Goal: Browse casually: Explore the website without a specific task or goal

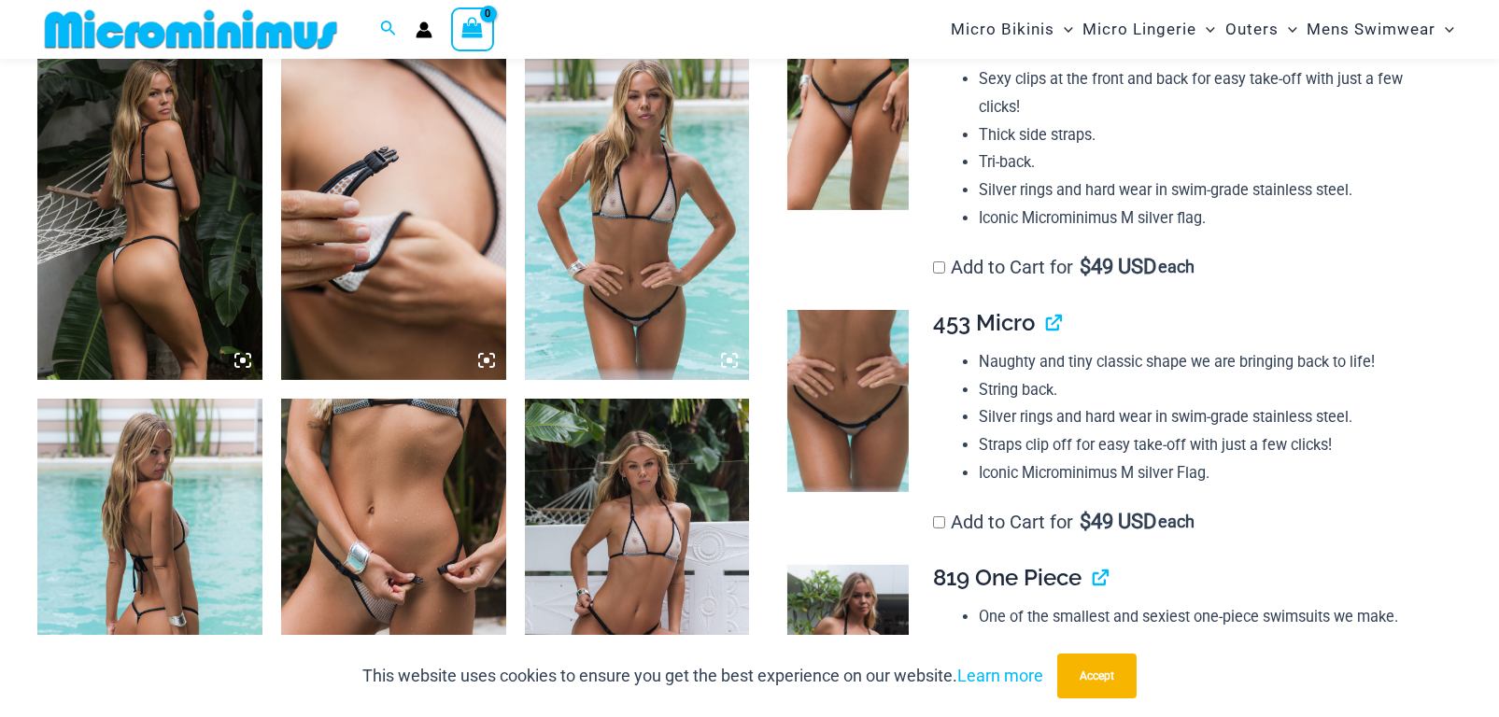
scroll to position [1494, 0]
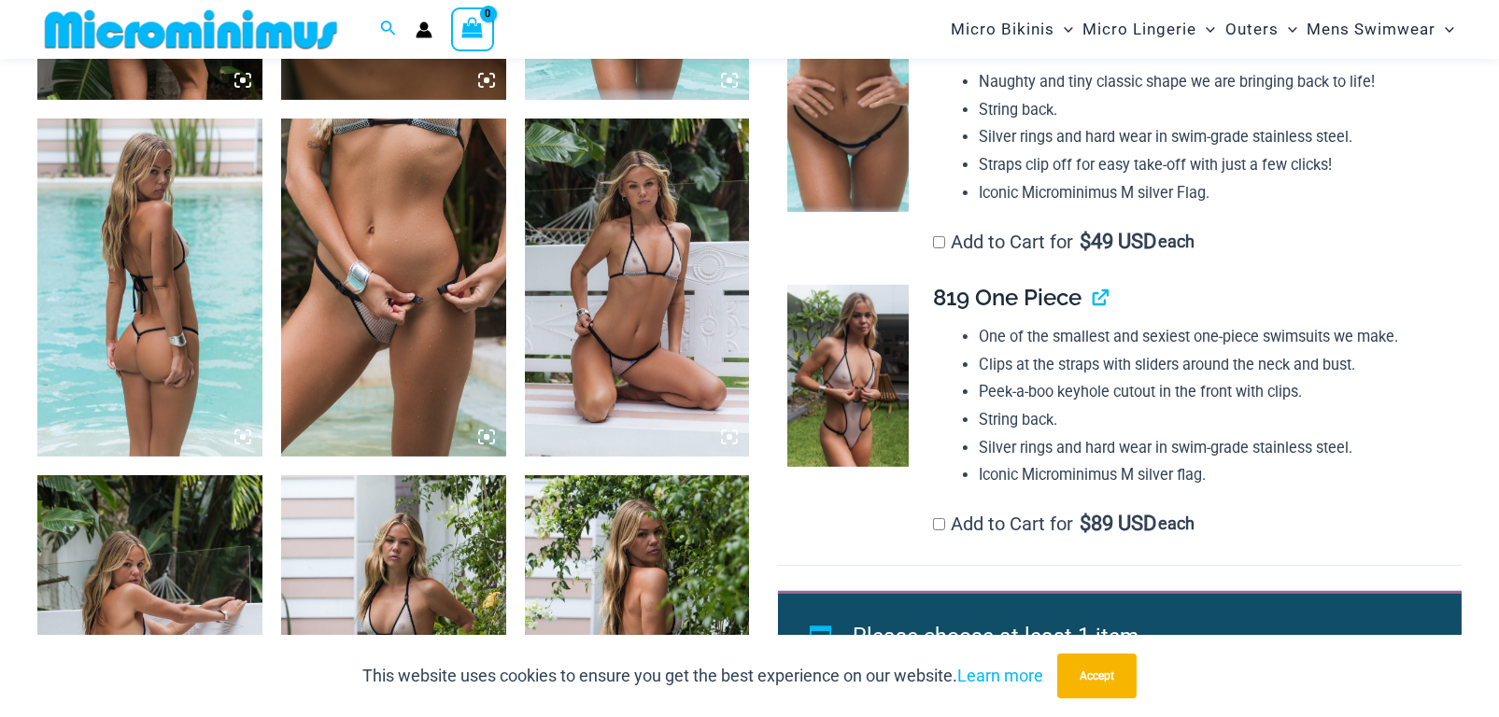
click at [245, 437] on icon at bounding box center [243, 437] width 6 height 6
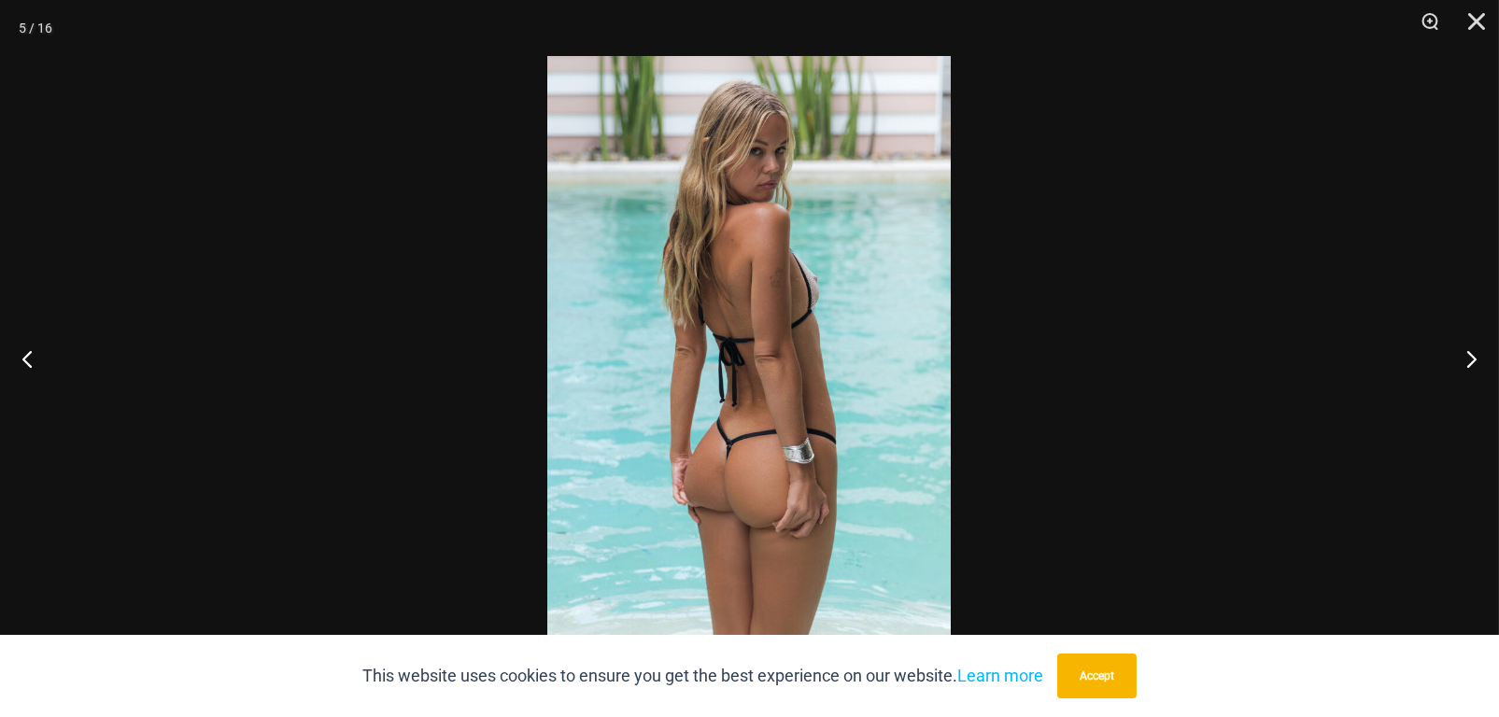
click at [820, 294] on img at bounding box center [748, 358] width 403 height 605
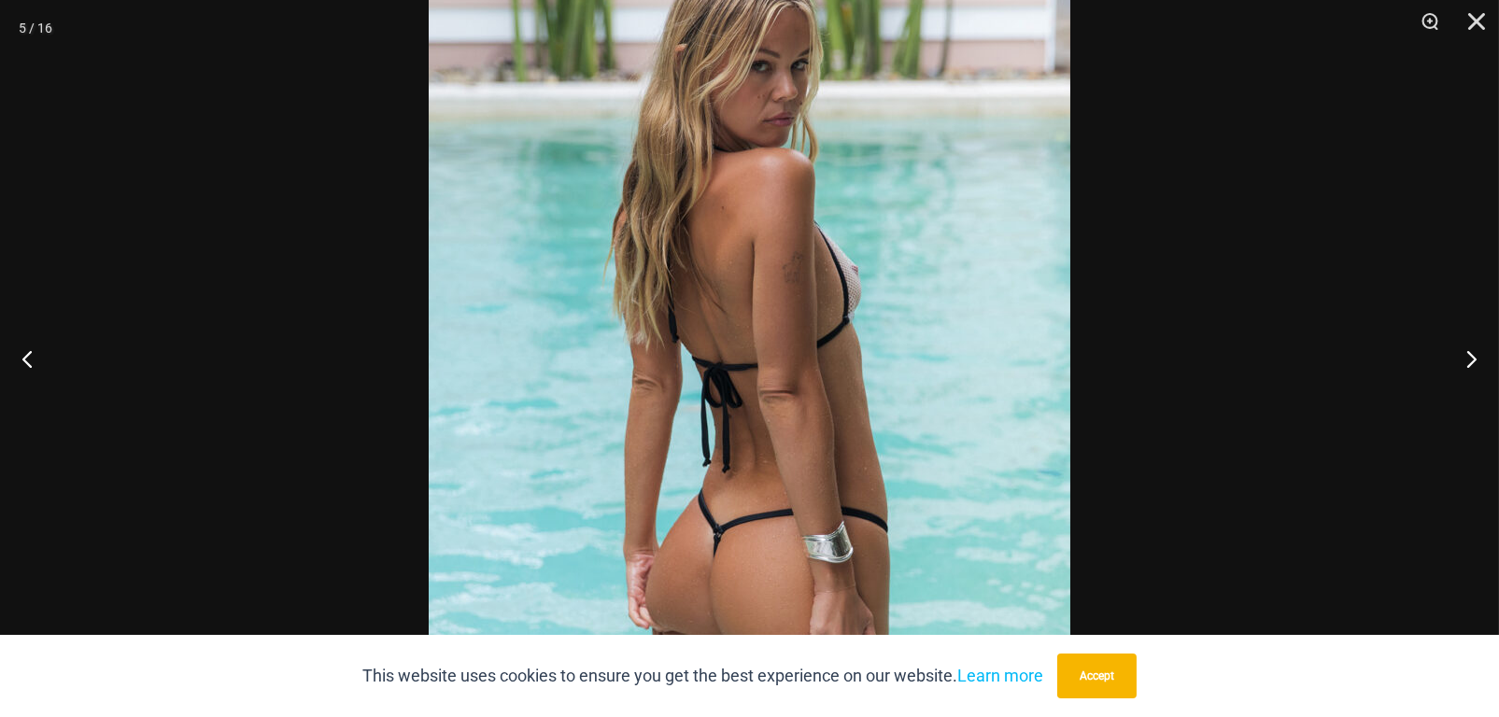
click at [894, 276] on img at bounding box center [749, 396] width 641 height 962
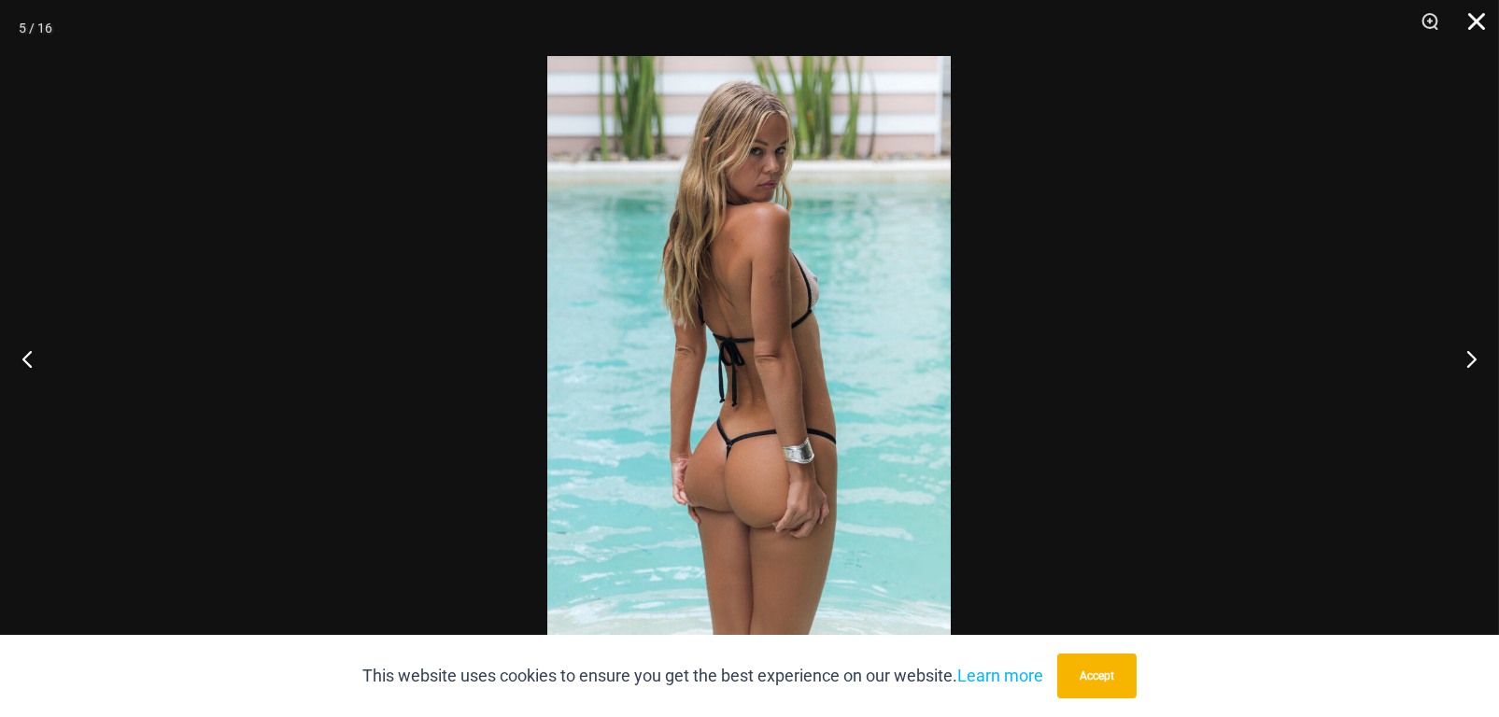
click at [1484, 16] on button "Close" at bounding box center [1469, 28] width 47 height 56
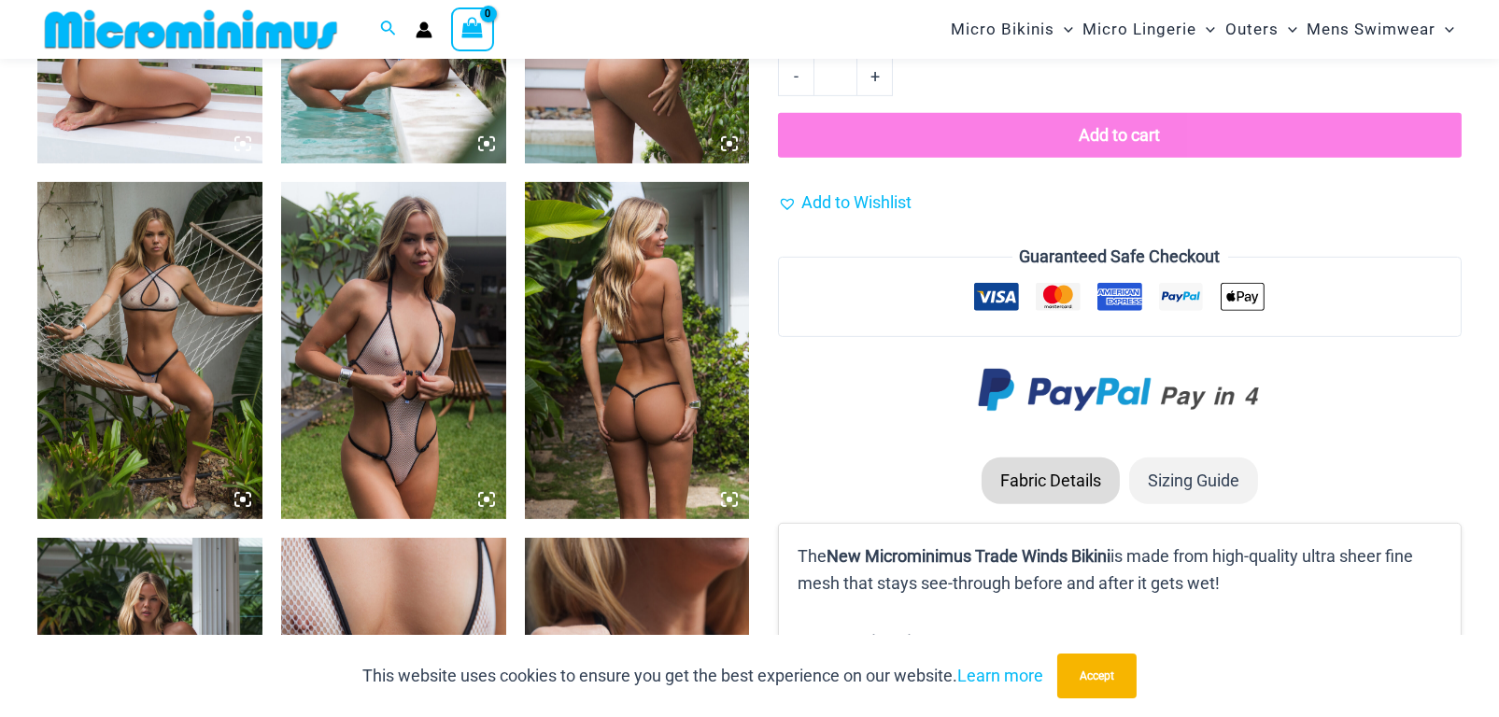
scroll to position [2148, 0]
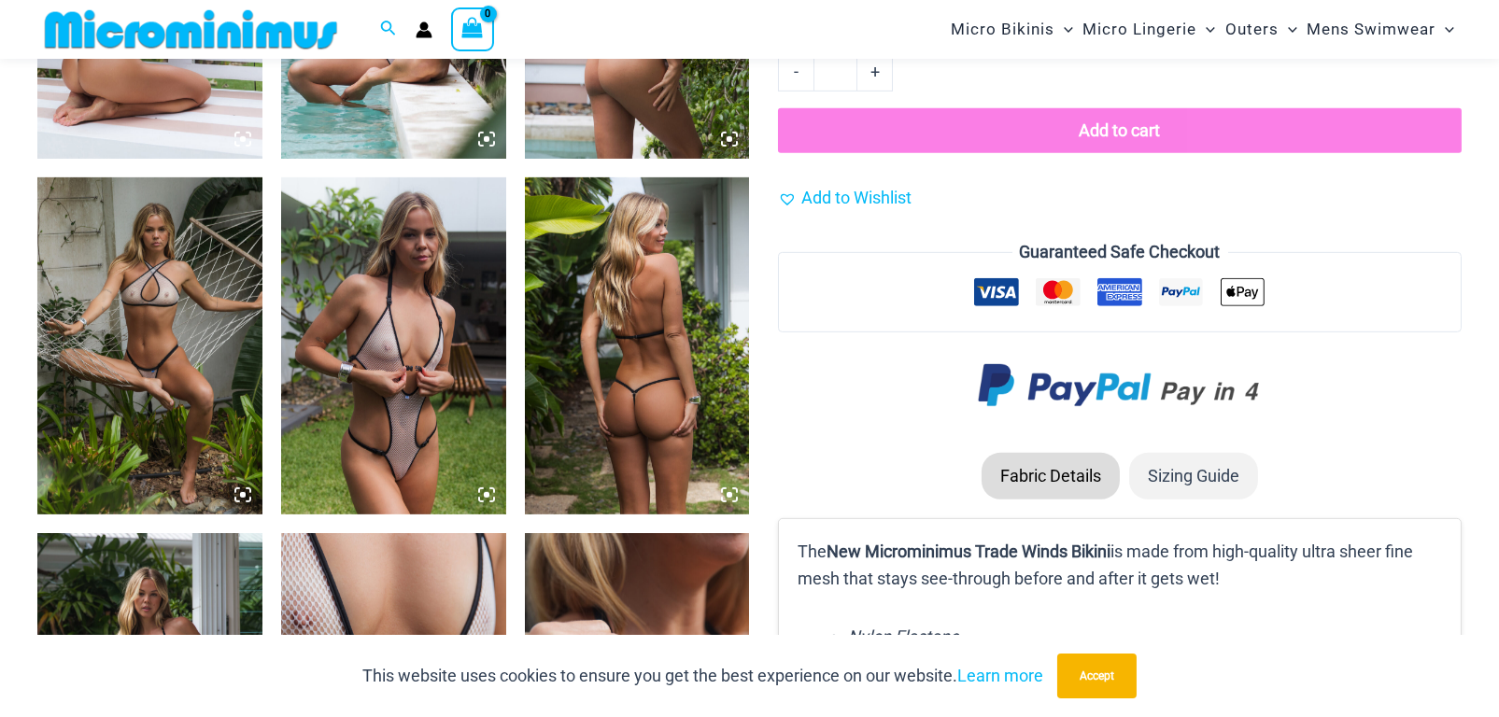
click at [409, 345] on img at bounding box center [393, 345] width 225 height 337
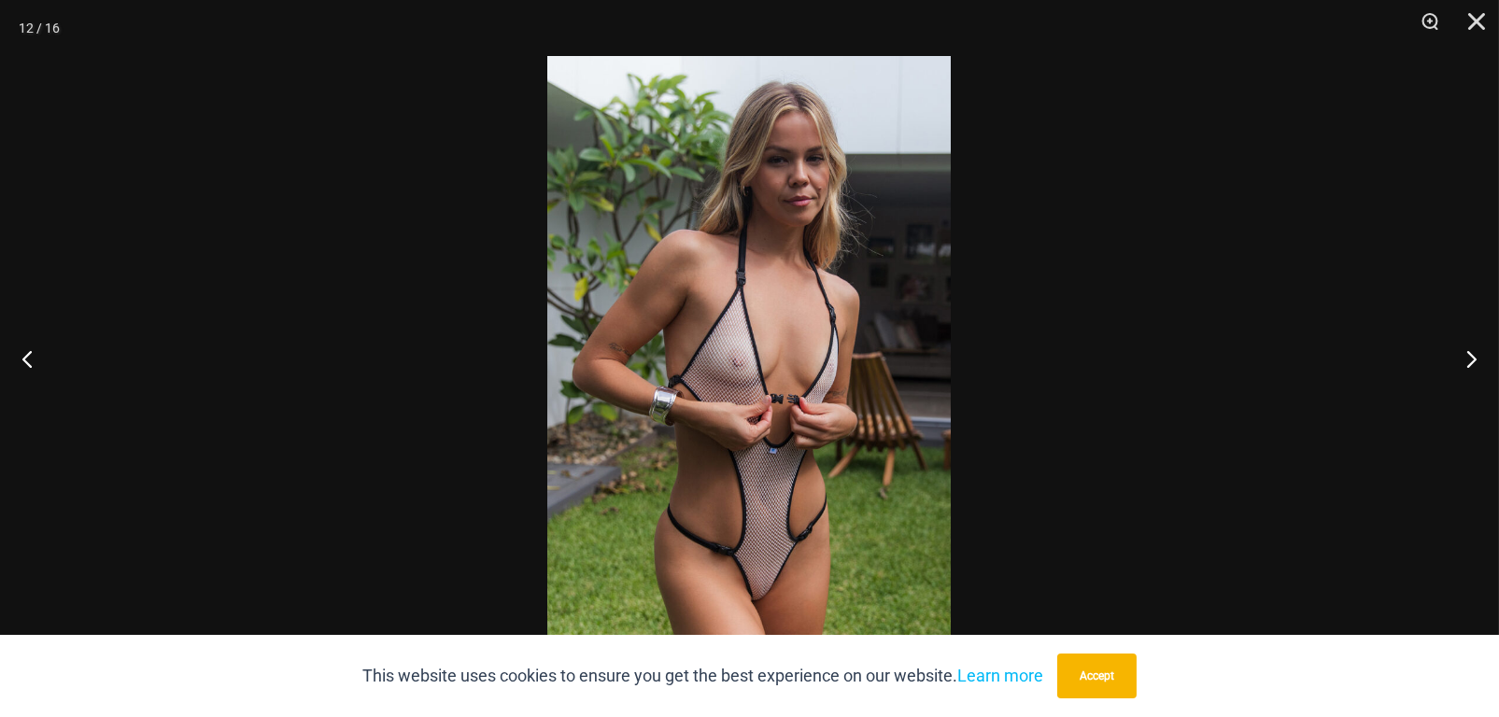
click at [741, 370] on img at bounding box center [748, 358] width 403 height 605
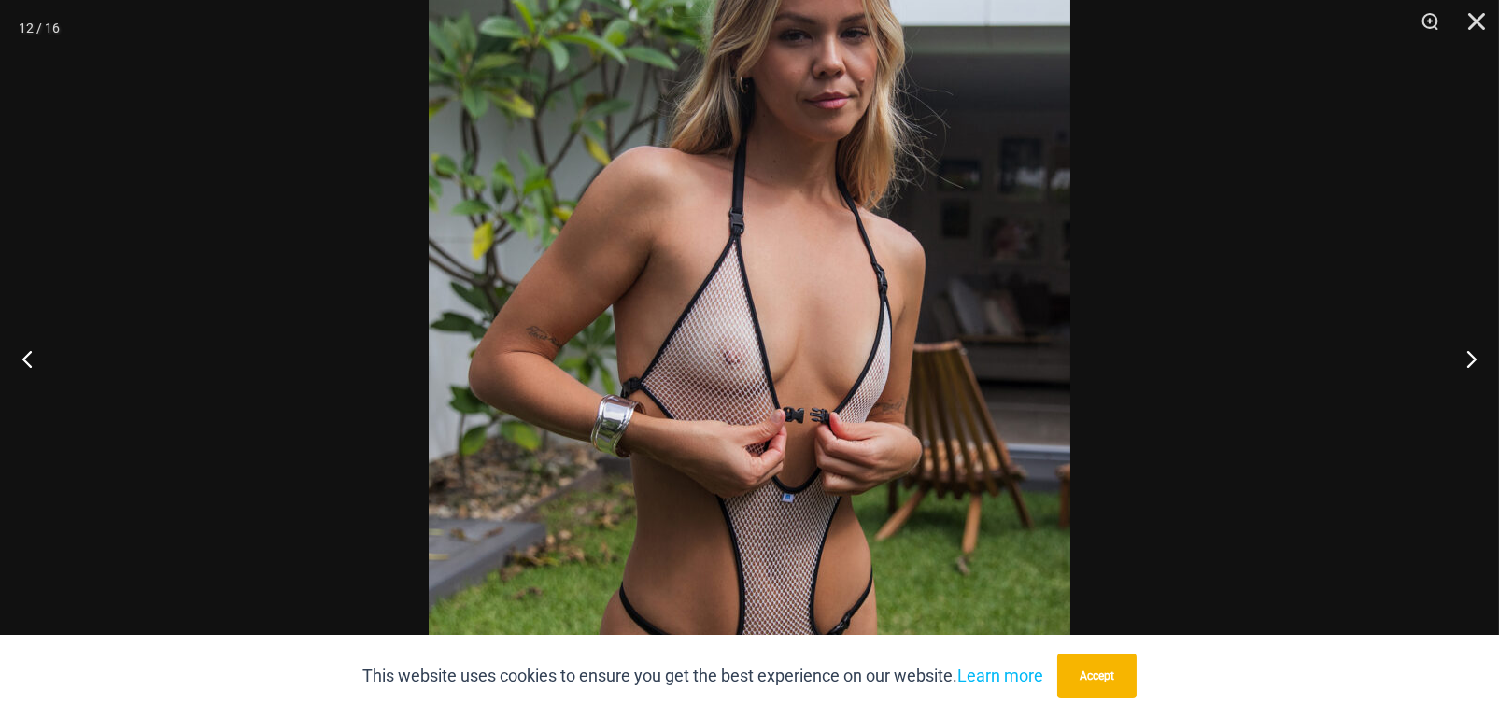
click at [772, 373] on img at bounding box center [749, 351] width 641 height 962
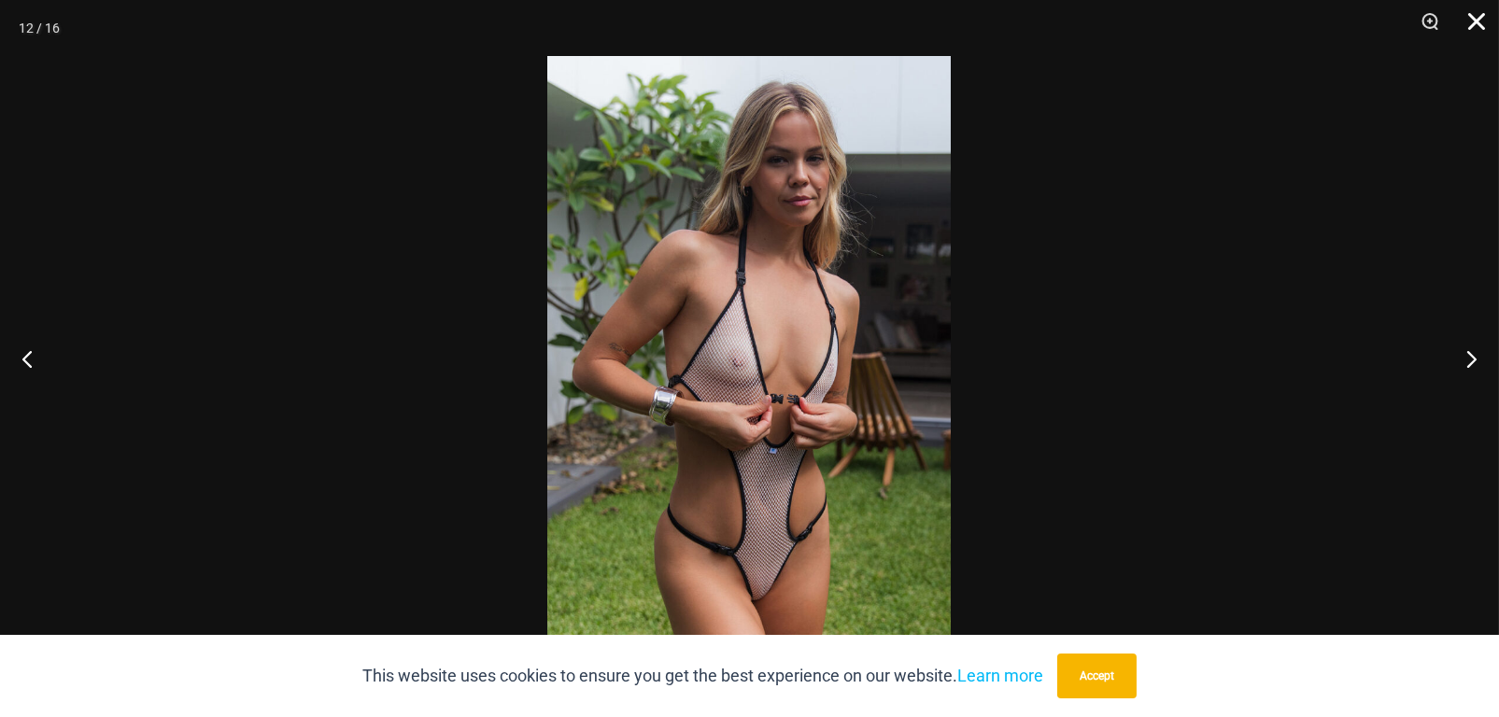
click at [1474, 29] on button "Close" at bounding box center [1469, 28] width 47 height 56
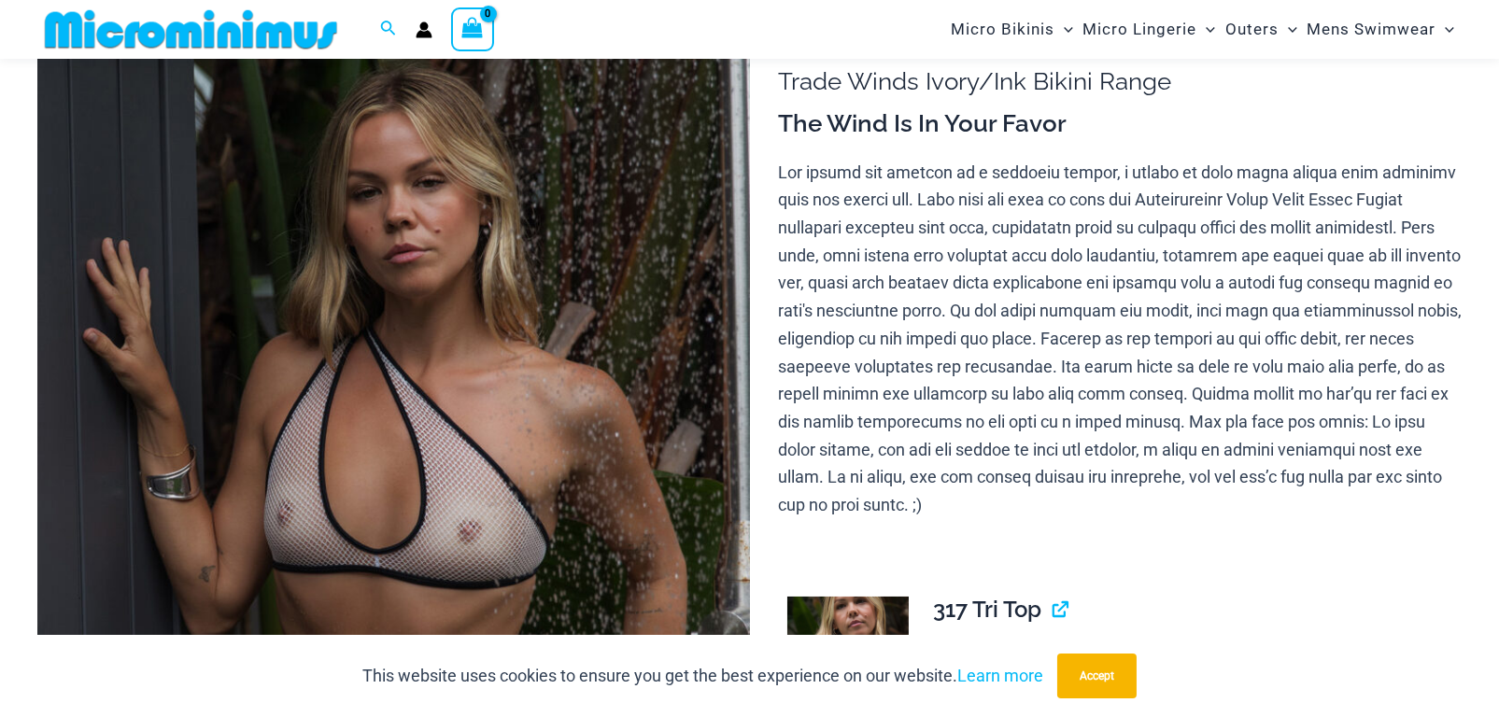
scroll to position [0, 0]
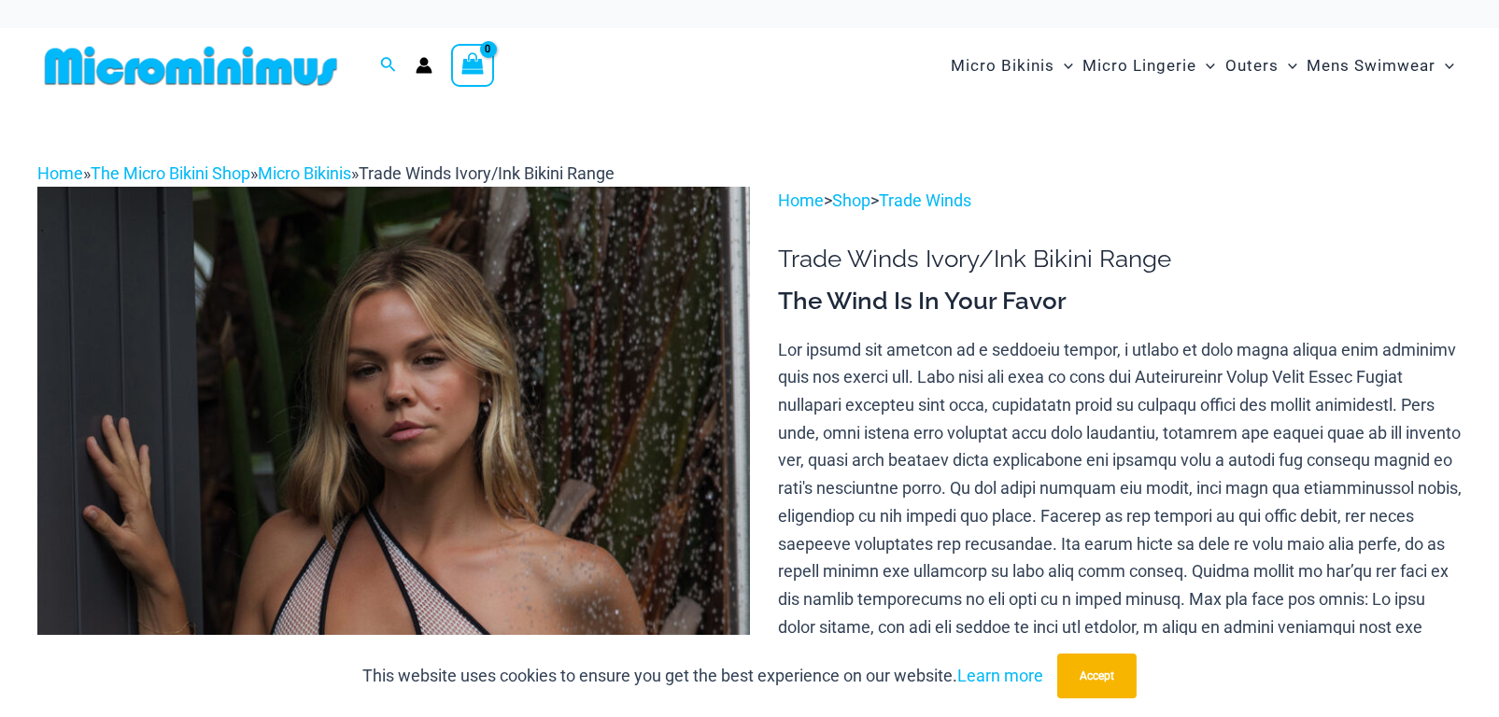
click at [266, 69] on img at bounding box center [190, 66] width 307 height 42
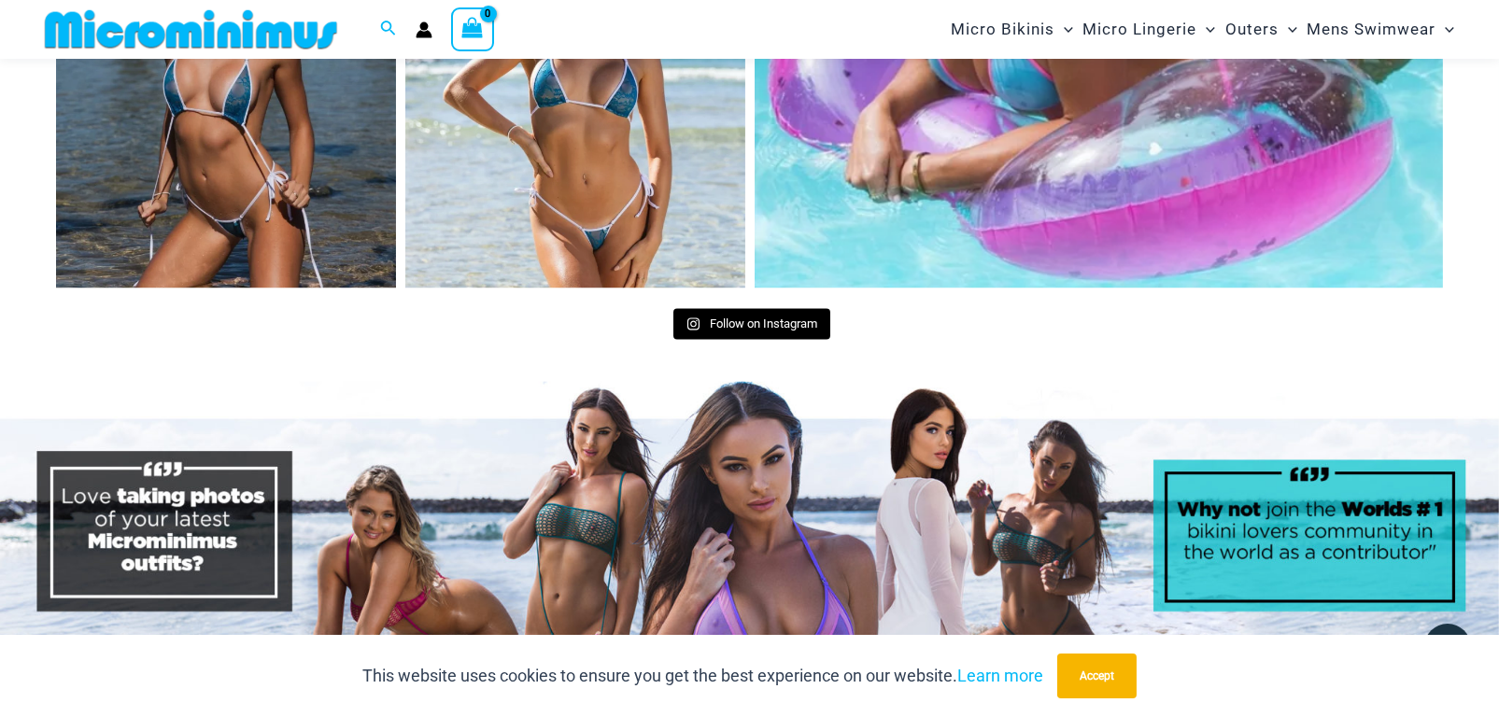
scroll to position [9600, 0]
